Goal: Navigation & Orientation: Find specific page/section

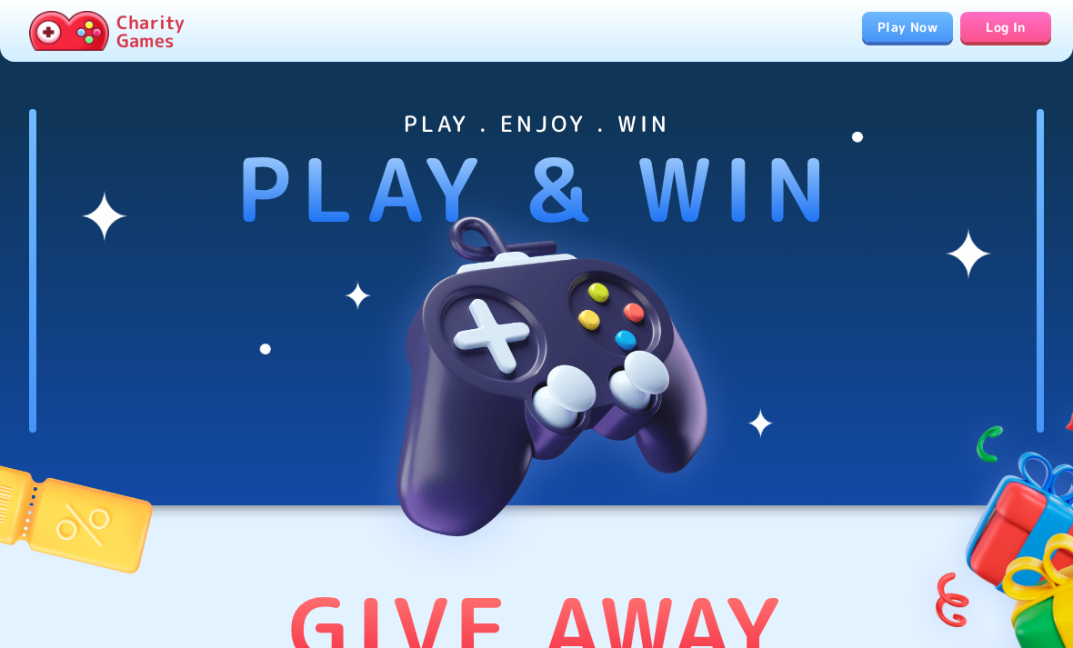
click at [896, 31] on link "Play Now" at bounding box center [907, 27] width 91 height 30
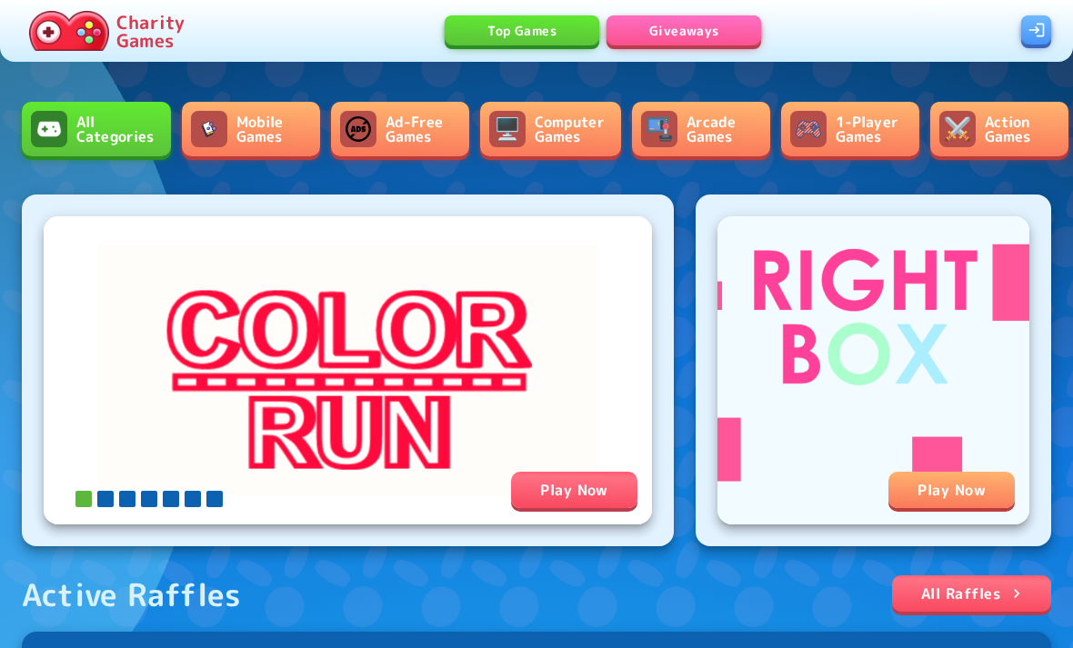
click at [306, 115] on link "Mobile Games" at bounding box center [251, 129] width 138 height 55
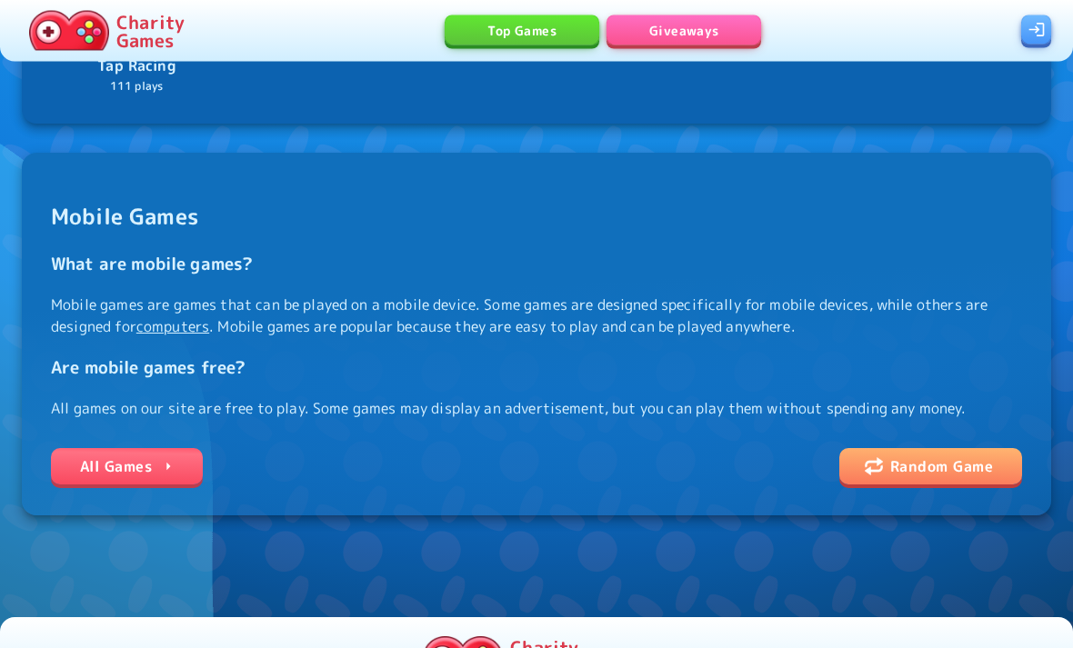
scroll to position [2395, 0]
click at [139, 478] on link "All Games" at bounding box center [127, 466] width 152 height 36
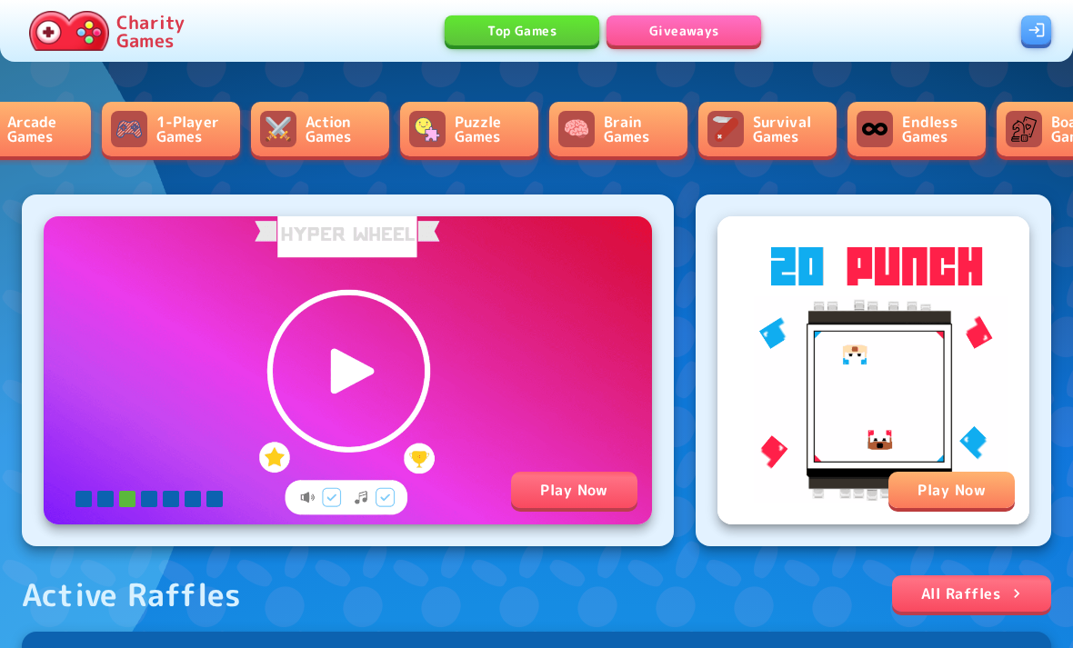
scroll to position [0, 345]
